Goal: Navigation & Orientation: Find specific page/section

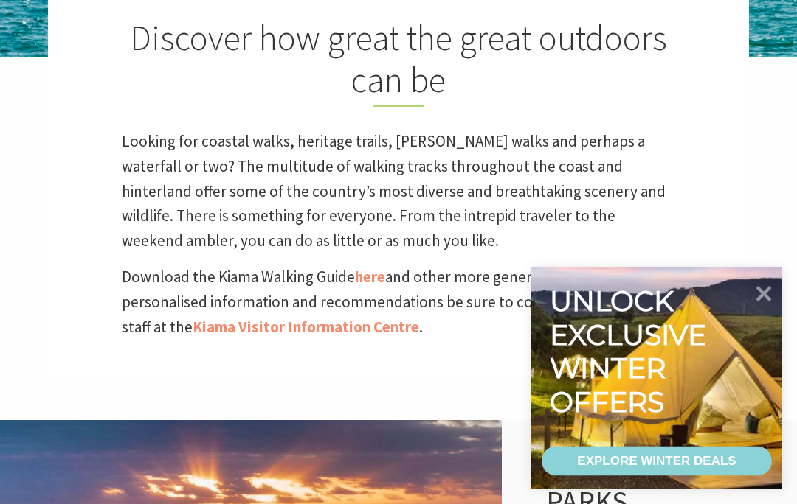
scroll to position [423, 0]
click at [768, 310] on icon at bounding box center [763, 294] width 31 height 31
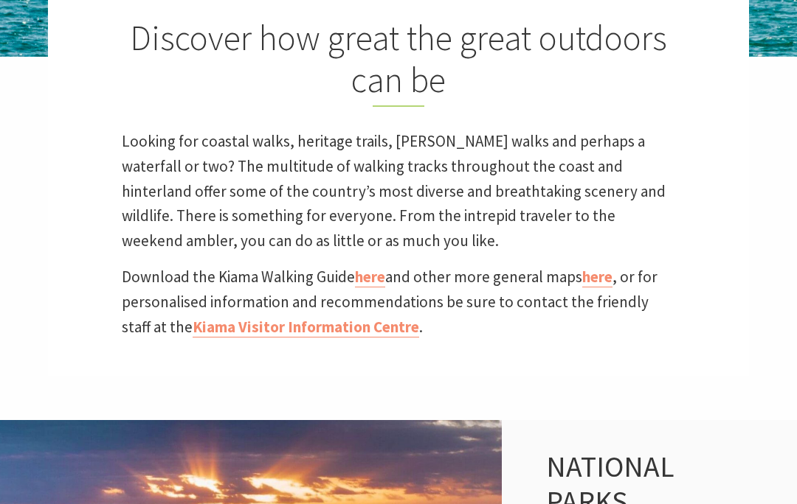
click at [307, 322] on link "Kiama Visitor Information Centre" at bounding box center [305, 327] width 226 height 21
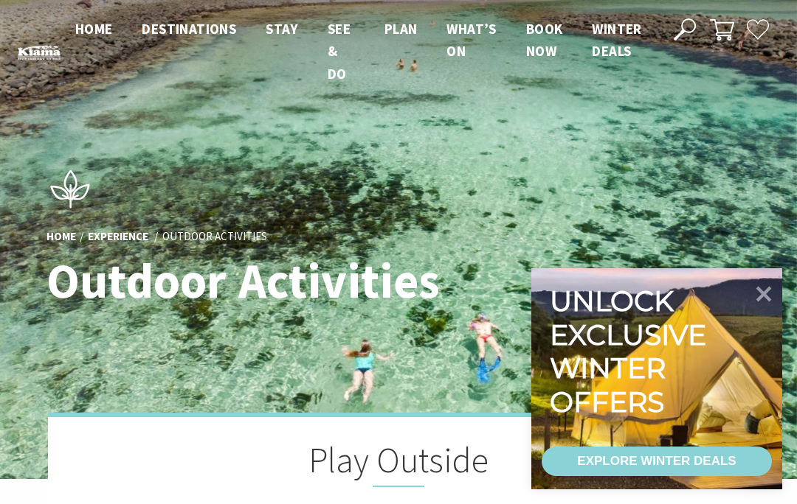
click at [764, 289] on icon at bounding box center [763, 294] width 31 height 31
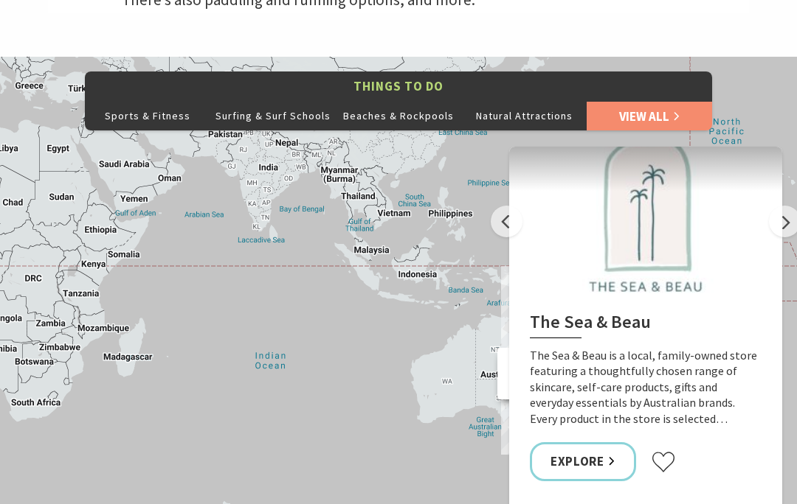
scroll to position [646, 0]
click at [652, 460] on icon "Click to favourite The Sea & Beau" at bounding box center [663, 462] width 22 height 22
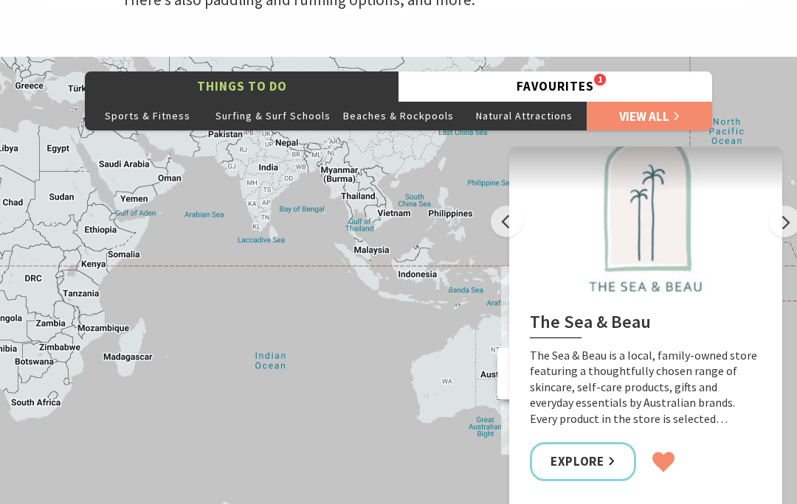
click at [606, 448] on link "Explore" at bounding box center [583, 462] width 106 height 39
click at [594, 452] on link "Explore" at bounding box center [583, 462] width 106 height 39
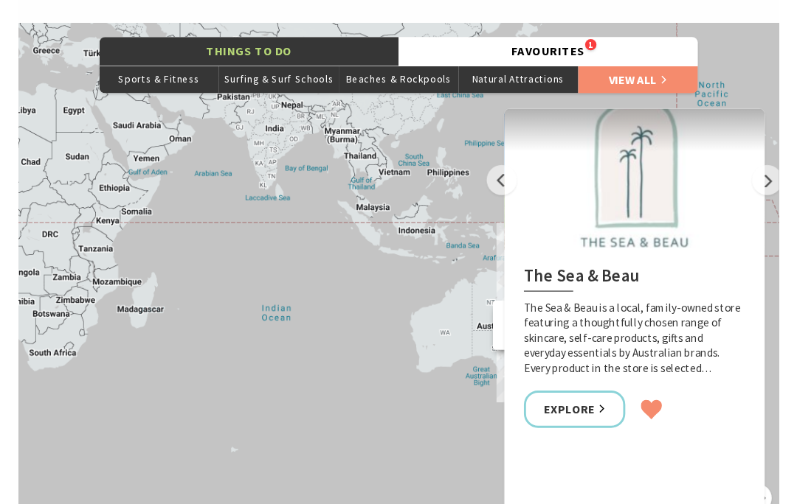
scroll to position [691, 0]
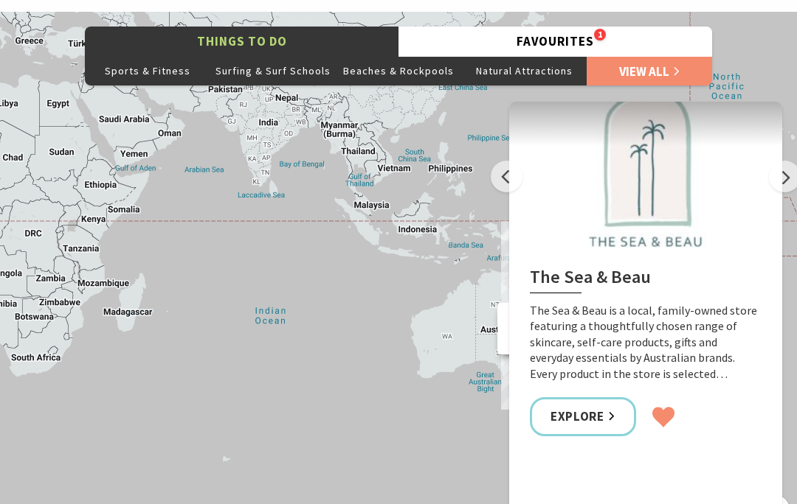
click at [604, 38] on button "Favourites 1" at bounding box center [554, 42] width 313 height 30
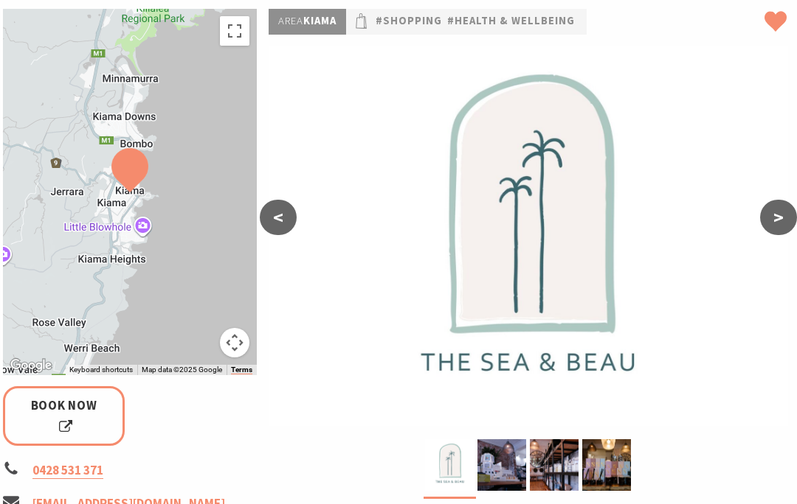
scroll to position [205, 3]
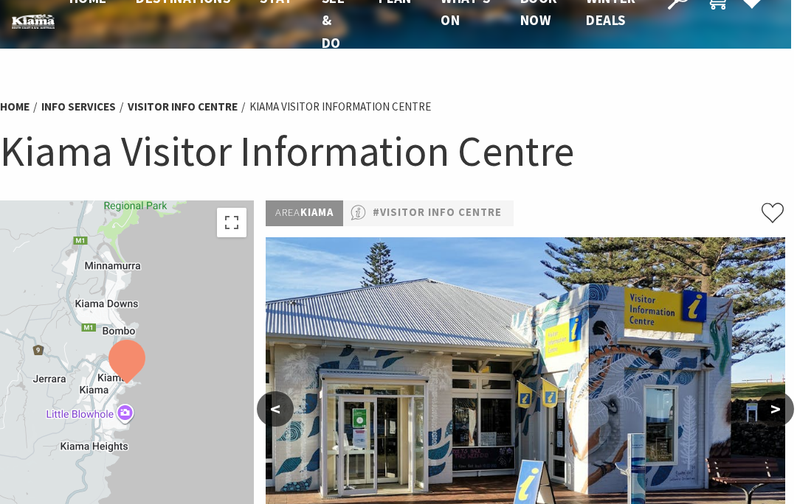
scroll to position [0, 3]
